Goal: Navigation & Orientation: Find specific page/section

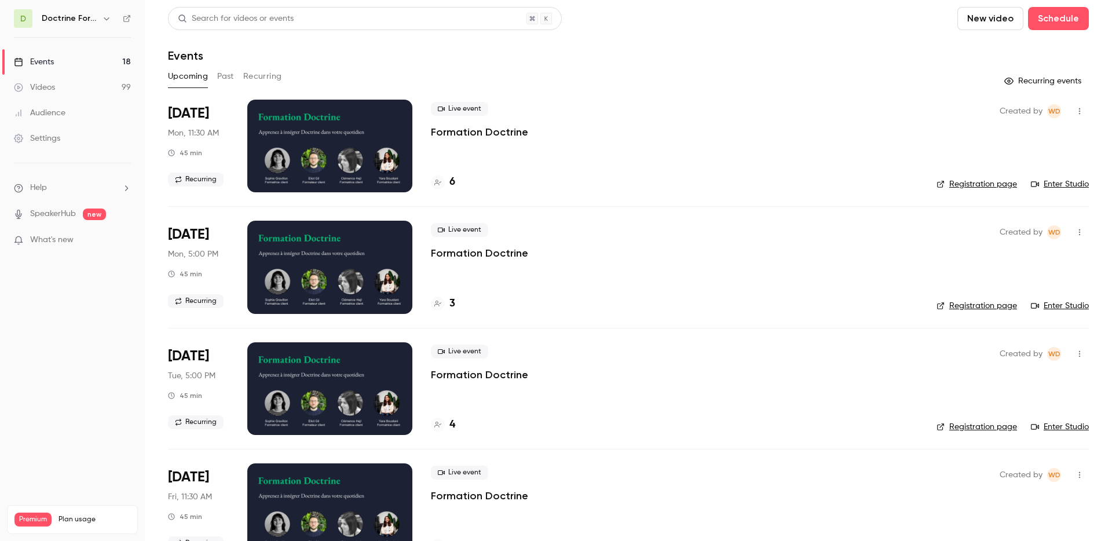
click at [101, 20] on button "button" at bounding box center [107, 19] width 14 height 14
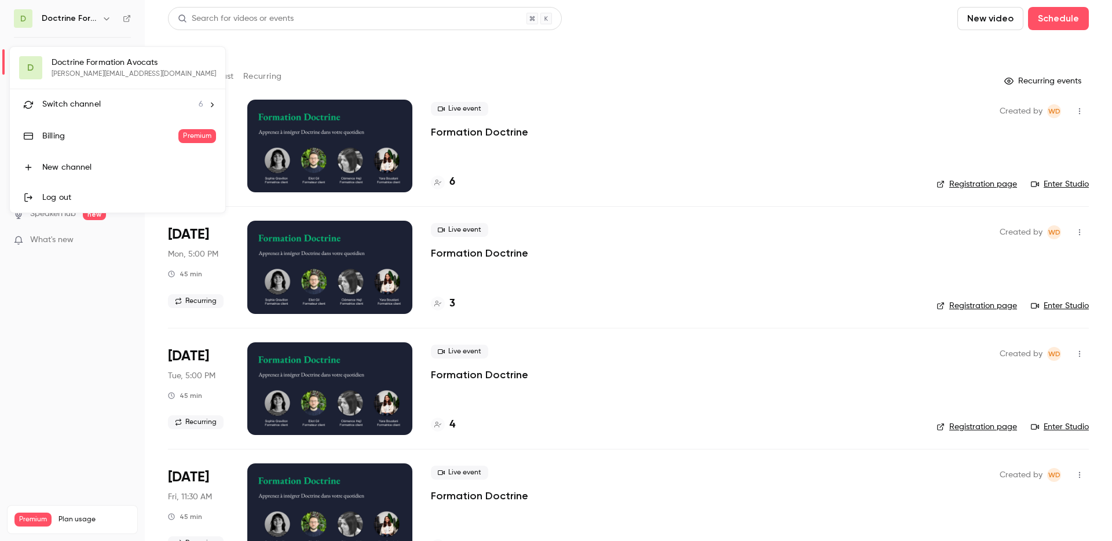
click at [147, 106] on div "Switch channel 6" at bounding box center [122, 104] width 161 height 12
